Goal: Use online tool/utility: Utilize a website feature to perform a specific function

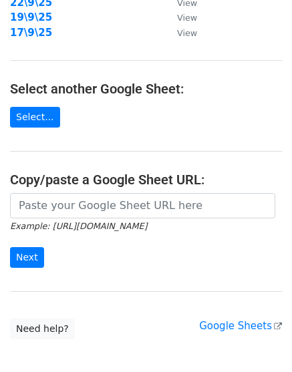
scroll to position [250, 0]
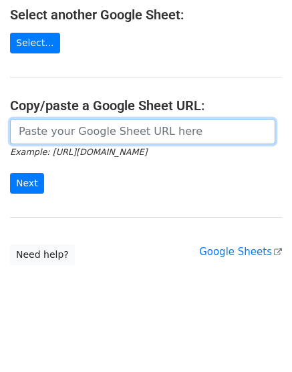
drag, startPoint x: 85, startPoint y: 131, endPoint x: 70, endPoint y: 147, distance: 21.7
click at [85, 131] on input "url" at bounding box center [142, 131] width 265 height 25
paste input "[URL][DOMAIN_NAME]"
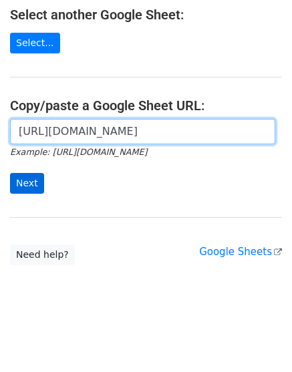
scroll to position [0, 307]
type input "[URL][DOMAIN_NAME]"
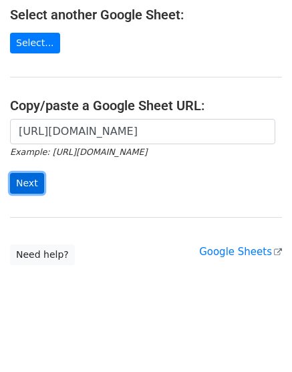
click at [26, 180] on input "Next" at bounding box center [27, 183] width 34 height 21
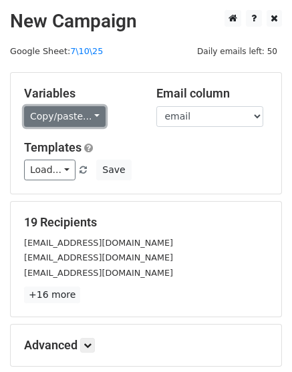
click at [68, 119] on link "Copy/paste..." at bounding box center [64, 116] width 81 height 21
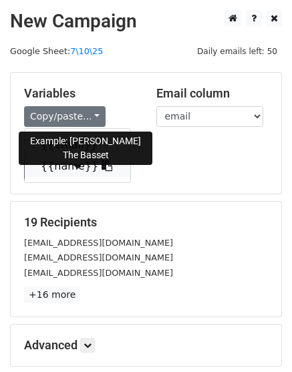
click at [64, 164] on link "{{name}}" at bounding box center [77, 165] width 105 height 21
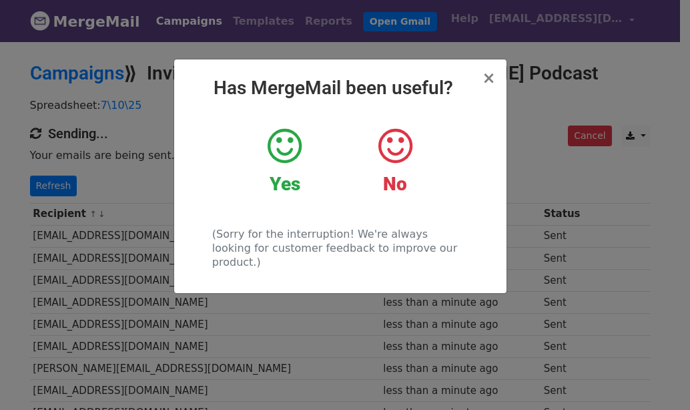
click at [632, 147] on div "× Has MergeMail been useful? Yes No (Sorry for the interruption! We're always l…" at bounding box center [345, 225] width 690 height 370
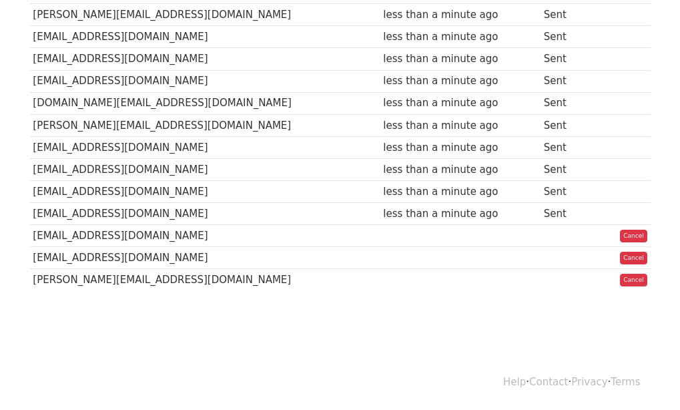
scroll to position [20, 0]
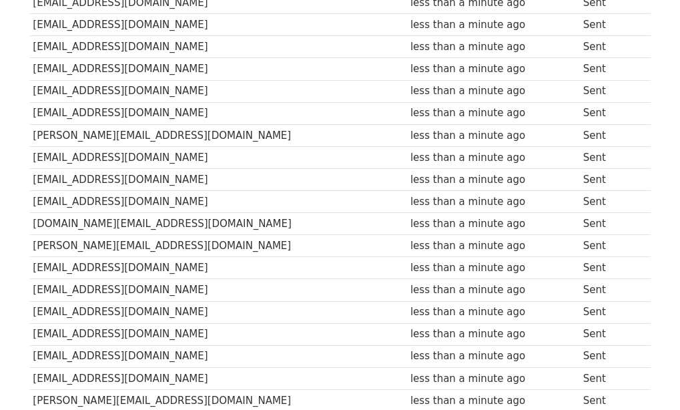
scroll to position [350, 0]
